Goal: Information Seeking & Learning: Learn about a topic

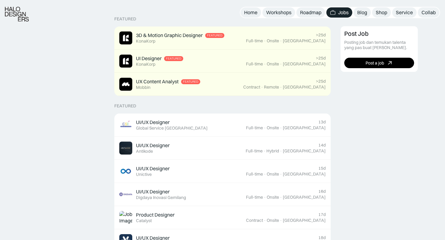
scroll to position [161, 0]
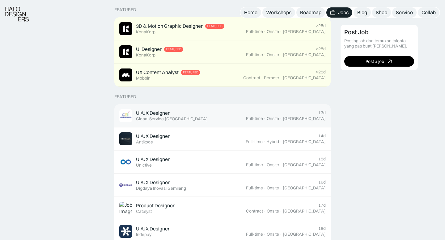
click at [233, 115] on div "UI/UX Designer Featured Global Service Indonesia" at bounding box center [182, 115] width 127 height 13
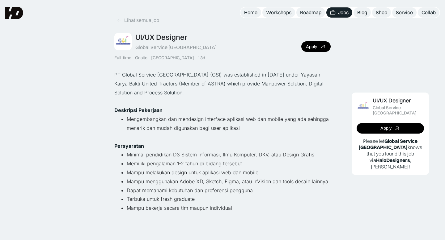
scroll to position [15, 0]
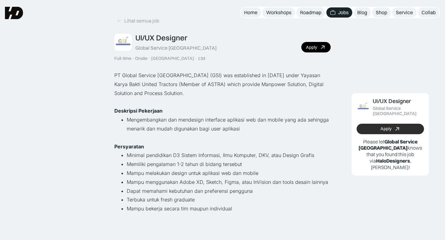
click at [371, 124] on link "Apply" at bounding box center [389, 129] width 67 height 11
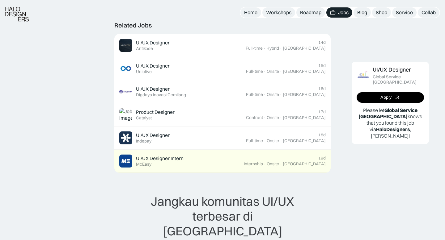
scroll to position [237, 0]
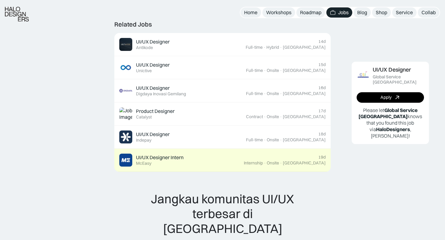
click at [240, 162] on div "UI/UX Designer Intern Featured McEasy" at bounding box center [181, 160] width 124 height 13
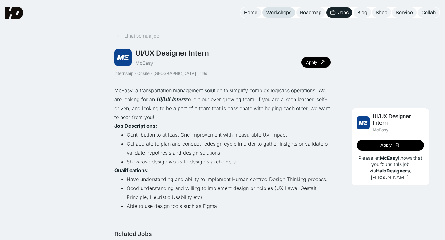
click at [279, 14] on div "Workshops" at bounding box center [278, 12] width 25 height 6
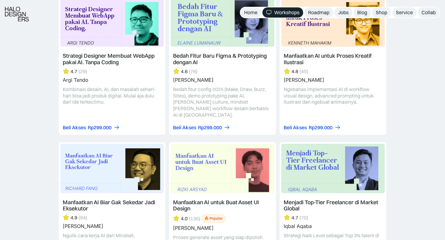
scroll to position [751, 0]
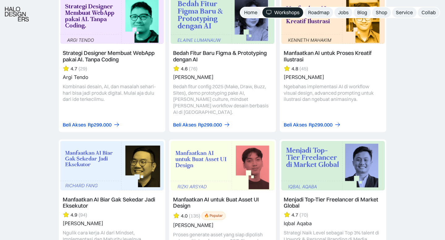
click at [219, 193] on link at bounding box center [222, 210] width 107 height 141
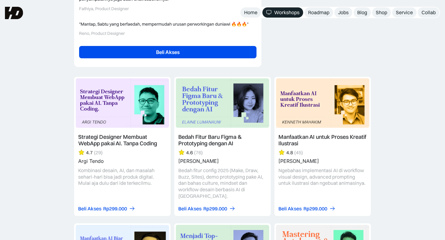
scroll to position [1491, 0]
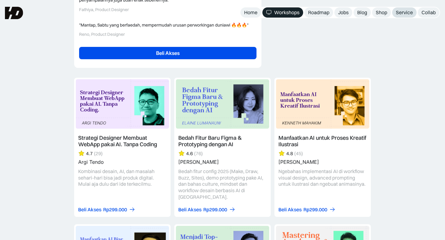
click at [402, 15] on div "Service" at bounding box center [404, 12] width 17 height 6
